Goal: Information Seeking & Learning: Learn about a topic

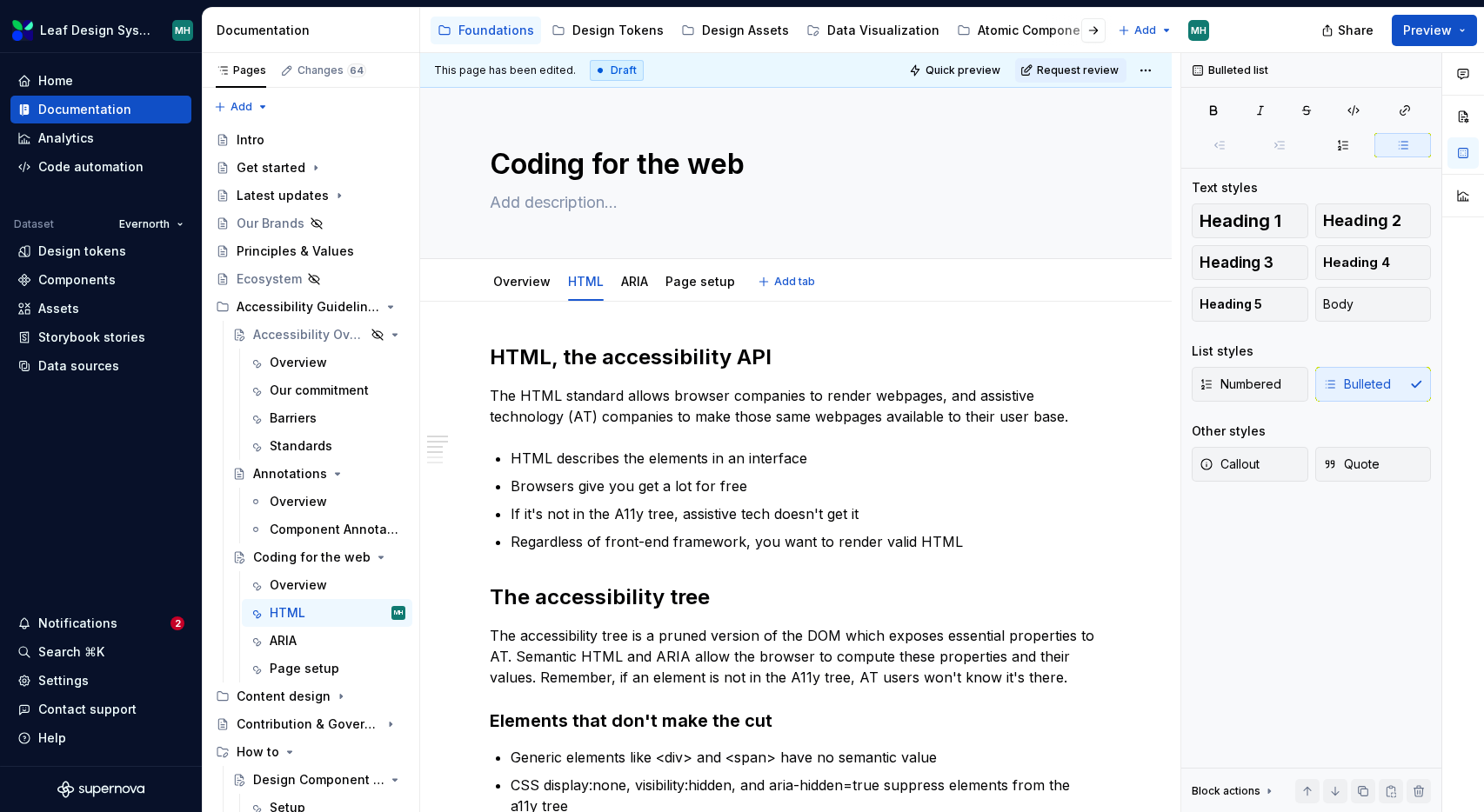
scroll to position [89, 0]
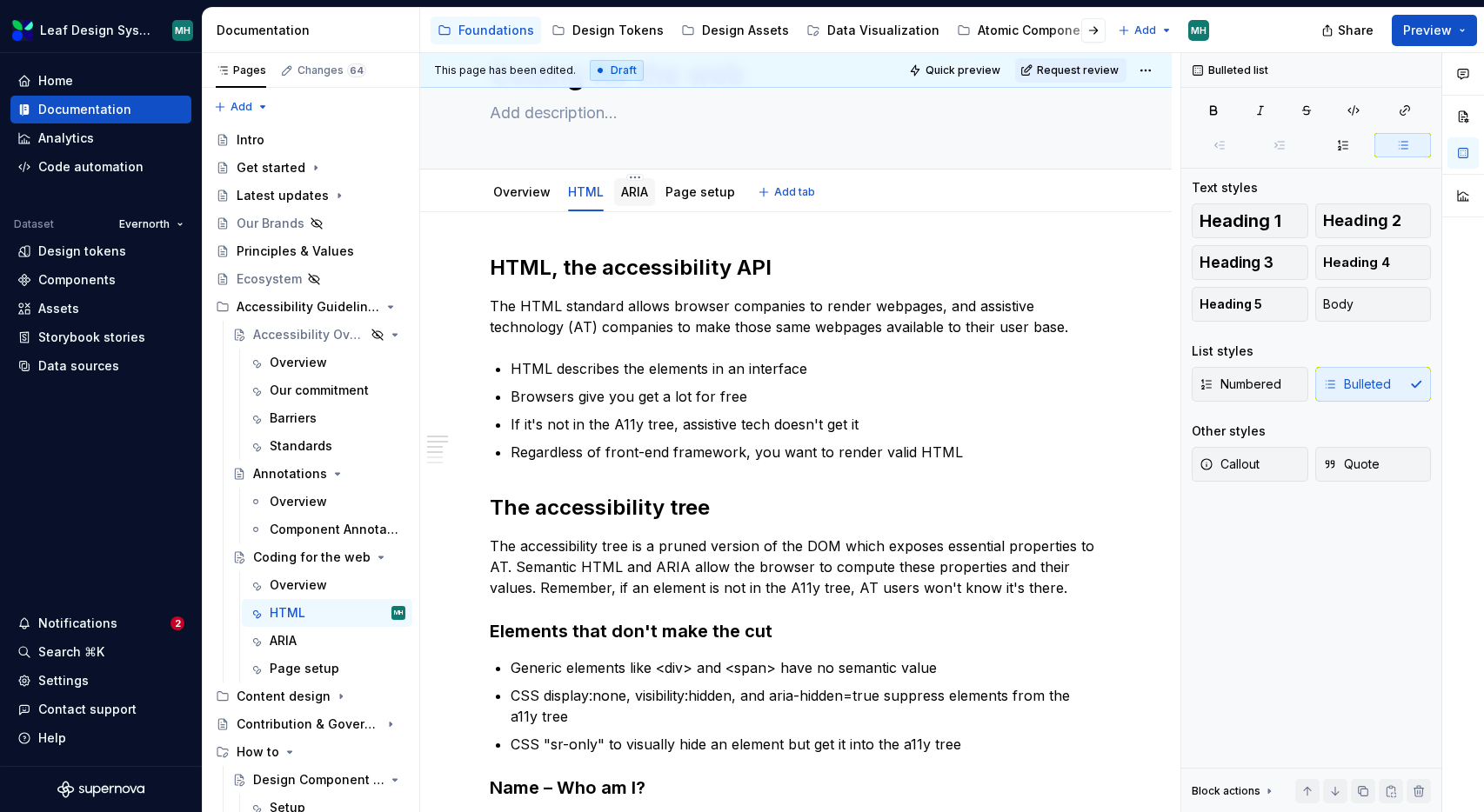
click at [635, 199] on link "ARIA" at bounding box center [633, 192] width 27 height 15
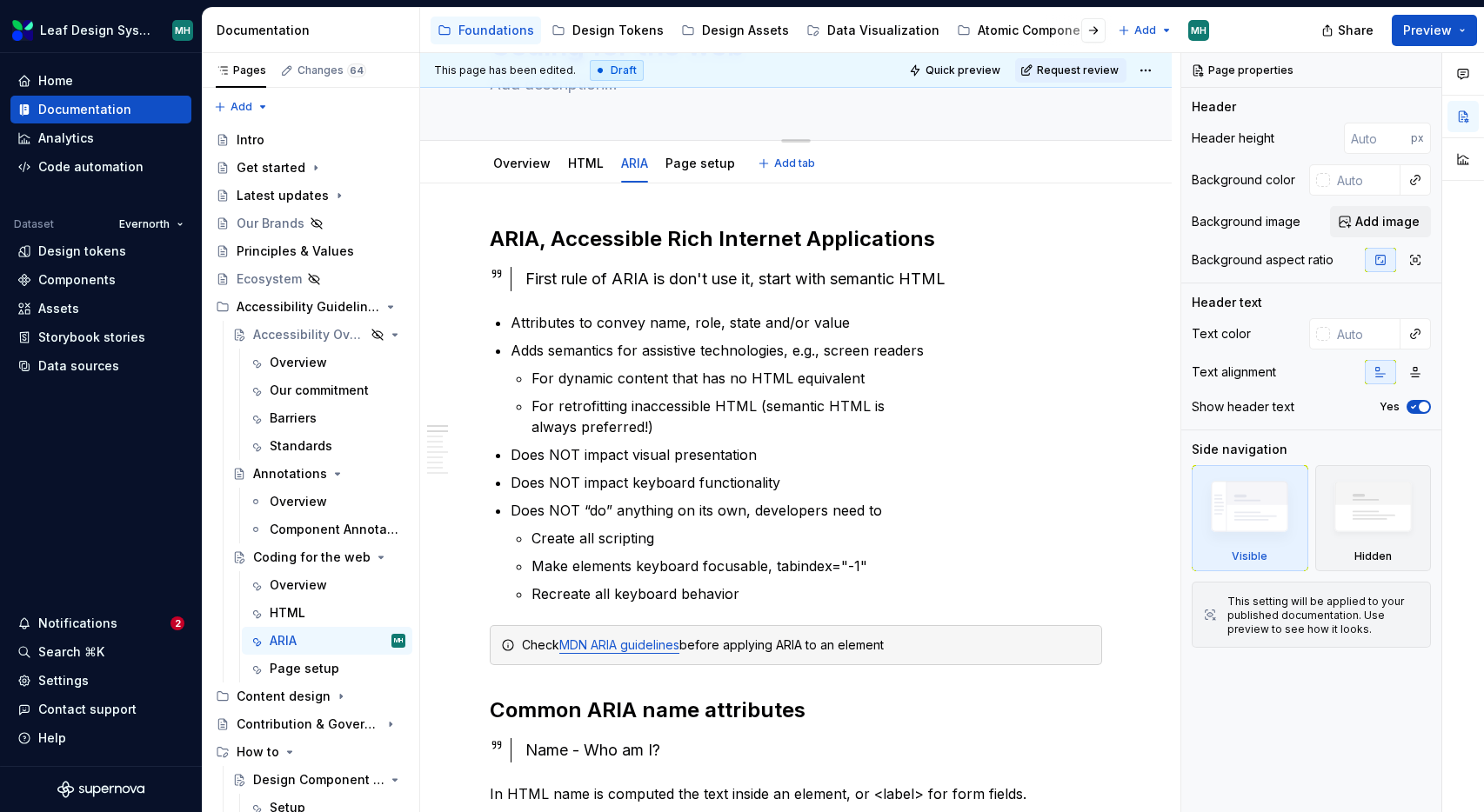
type textarea "*"
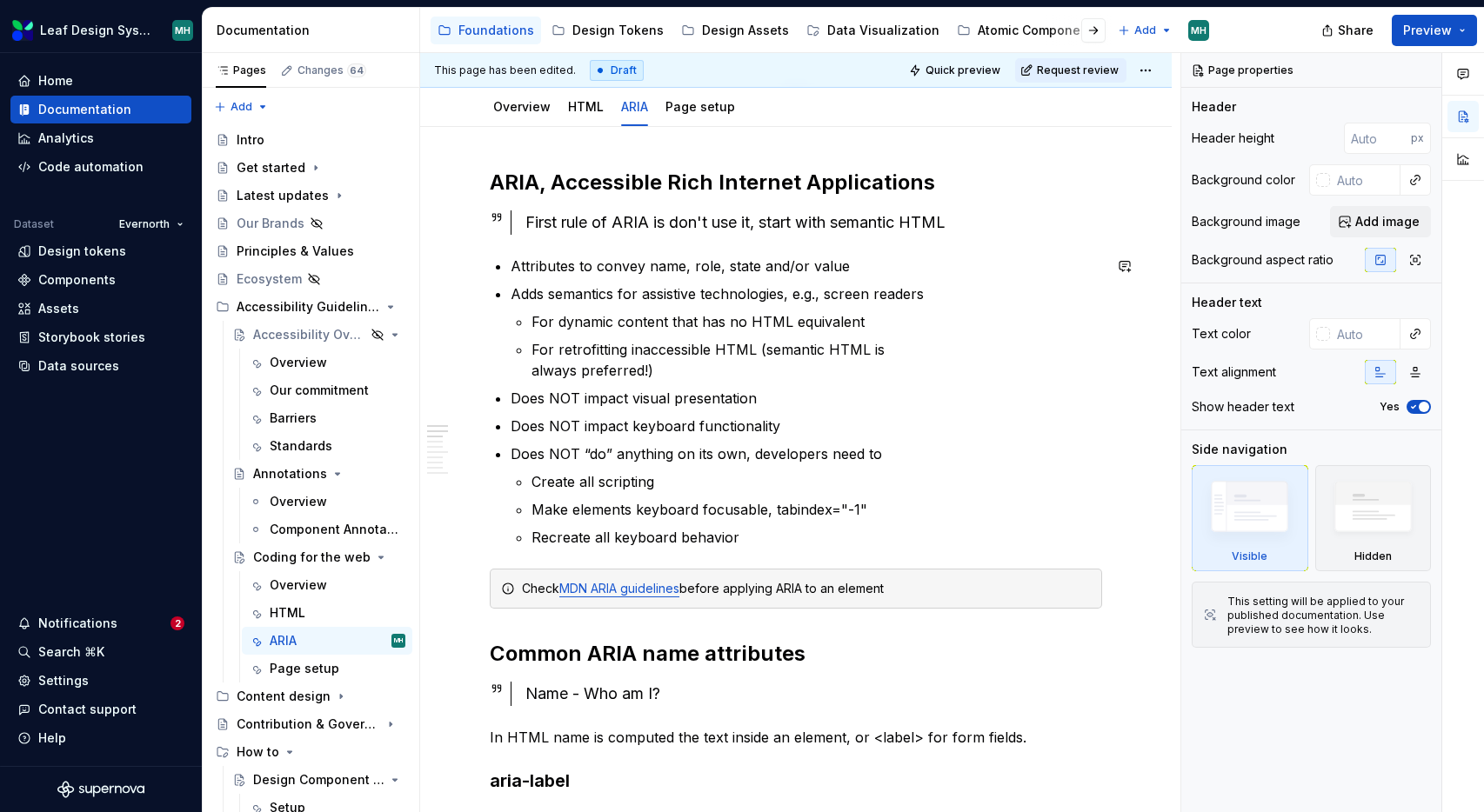
scroll to position [173, 0]
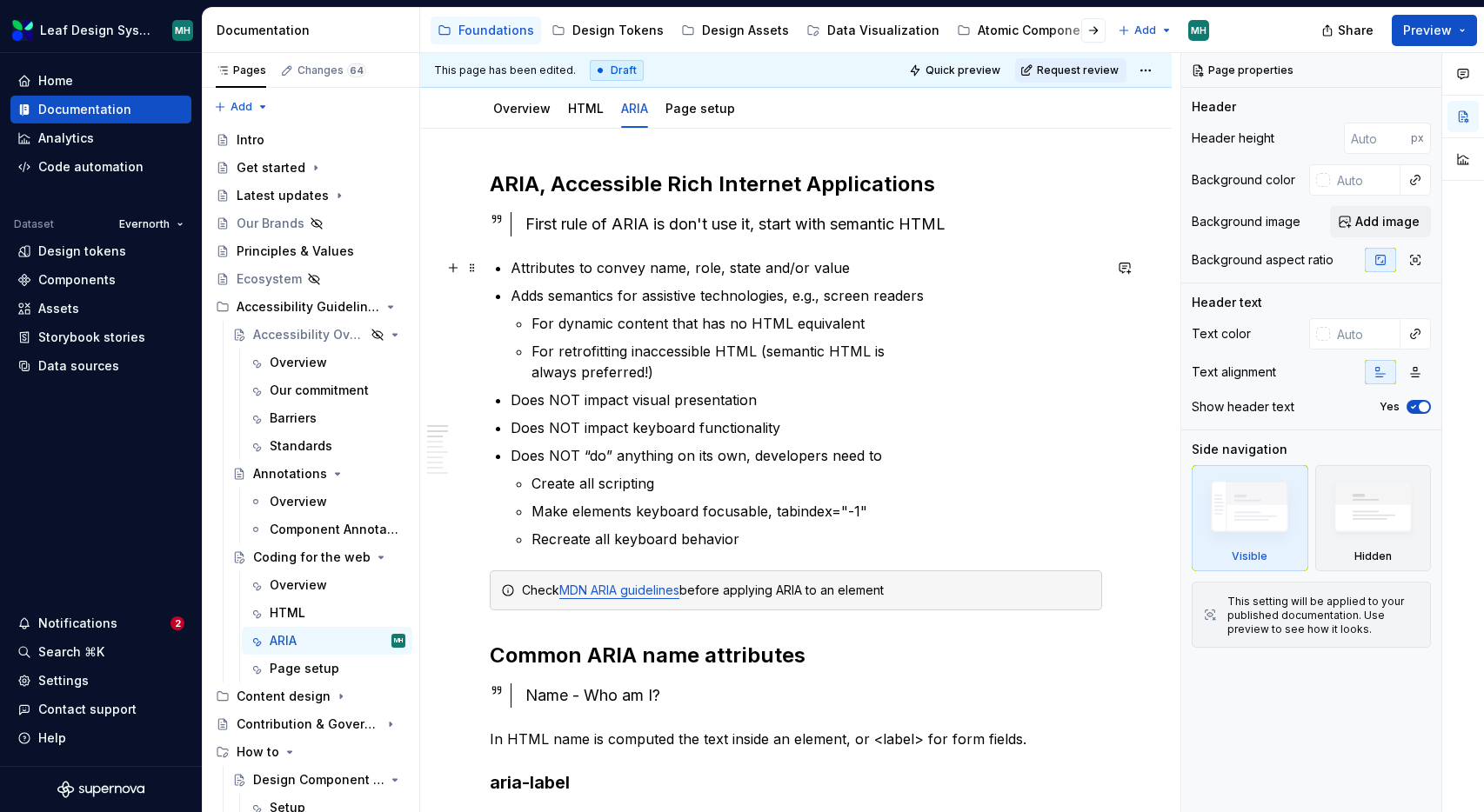
click at [512, 270] on p "Attributes to convey name, role, state and/or value" at bounding box center [806, 267] width 592 height 21
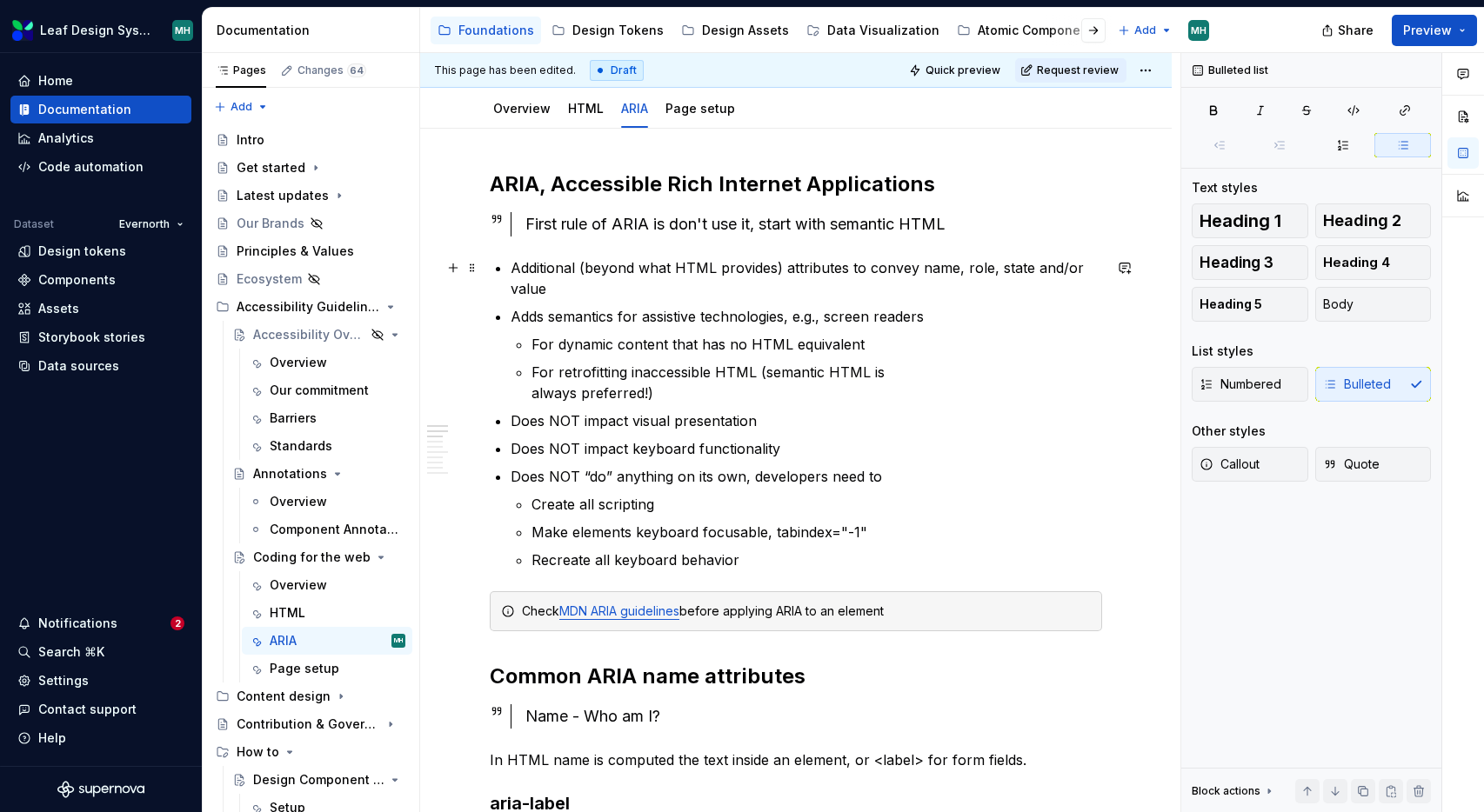
click at [584, 270] on p "Additional (beyond what HTML provides) attributes to convey name, role, state a…" at bounding box center [806, 278] width 592 height 42
click at [773, 270] on p "Additional (beyond what HTML provides) attributes to convey name, role, state a…" at bounding box center [806, 278] width 592 height 42
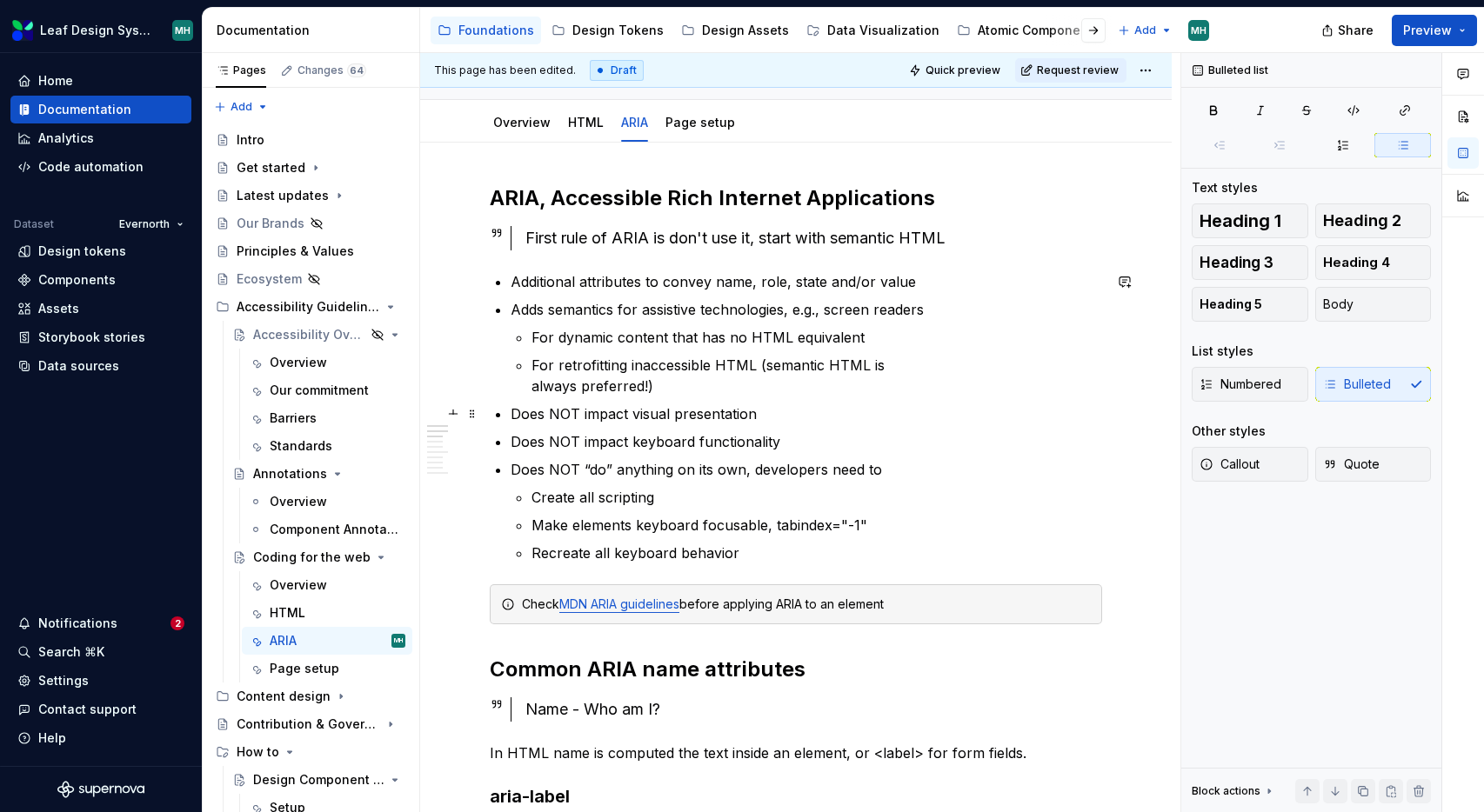
scroll to position [156, 0]
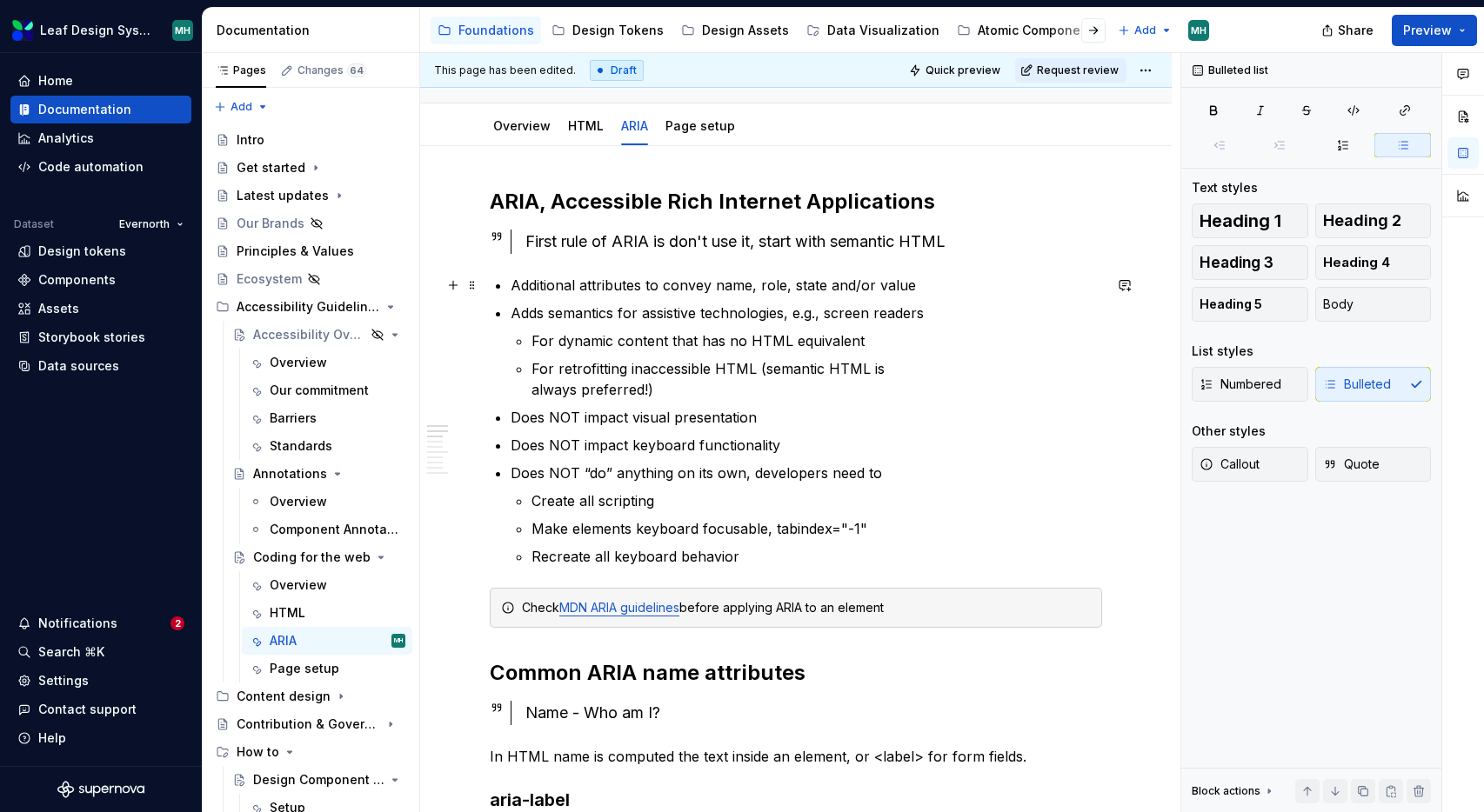
click at [584, 287] on p "Additional attributes to convey name, role, state and/or value" at bounding box center [806, 285] width 592 height 21
click at [903, 331] on p "For dynamic content that has no HTML equivalent" at bounding box center [816, 340] width 571 height 21
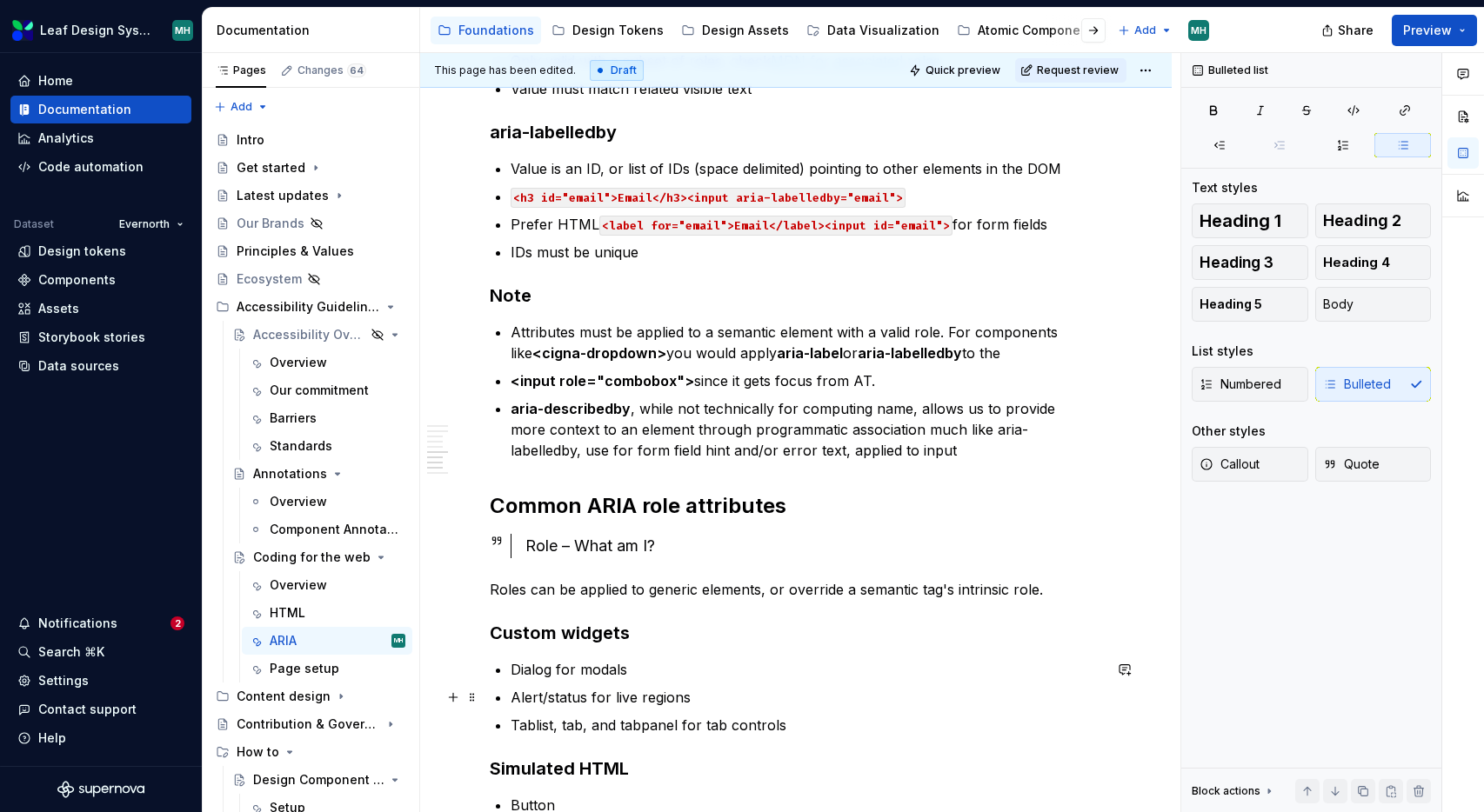
scroll to position [790, 0]
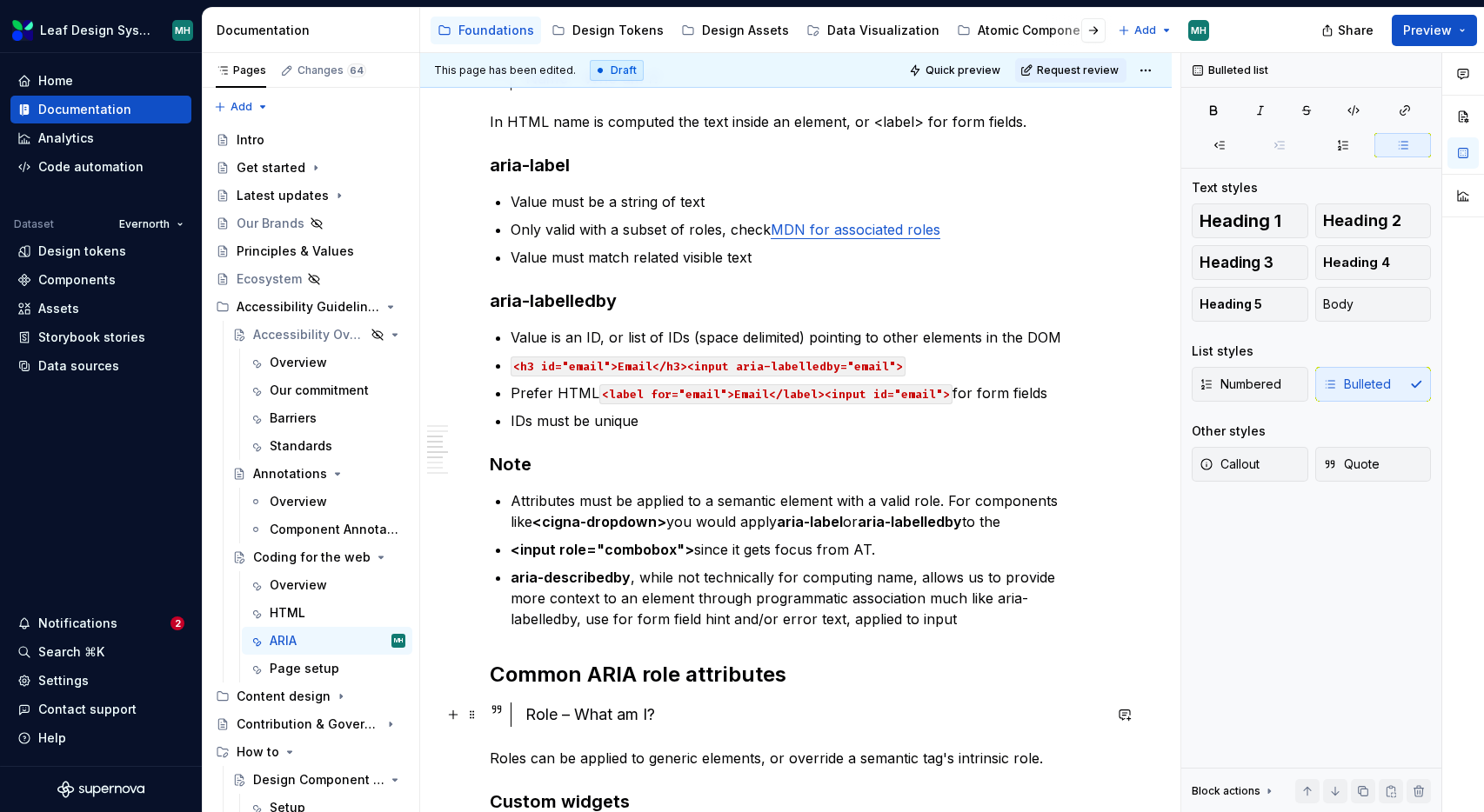
type textarea "*"
